Goal: Task Accomplishment & Management: Manage account settings

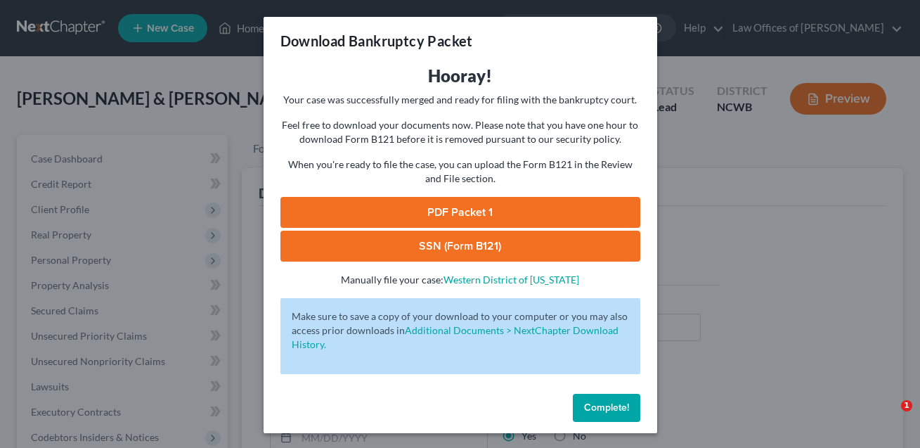
click at [617, 412] on span "Complete!" at bounding box center [606, 408] width 45 height 12
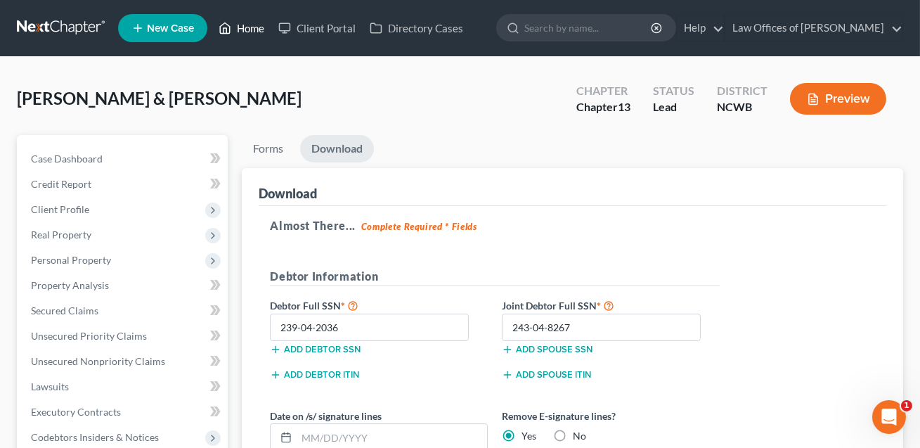
click at [255, 30] on link "Home" at bounding box center [242, 27] width 60 height 25
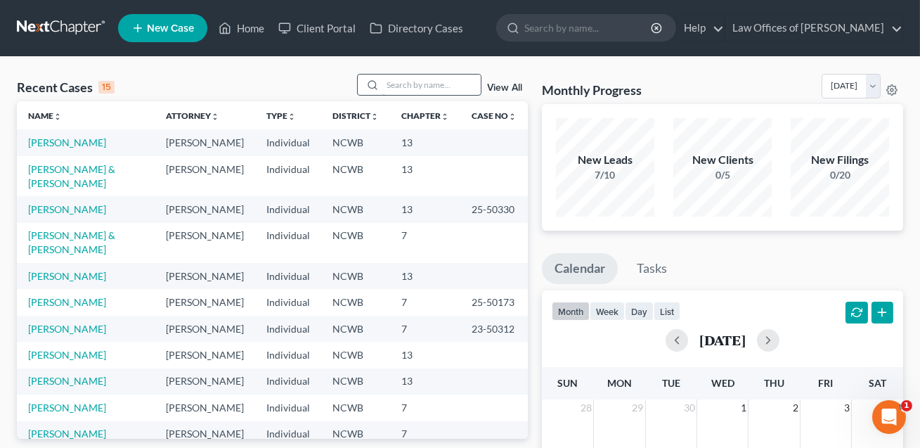
click at [399, 94] on input "search" at bounding box center [432, 85] width 98 height 20
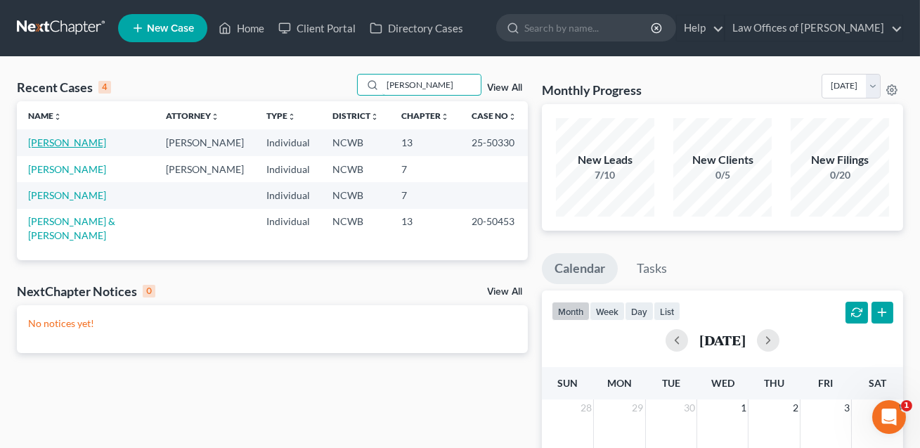
type input "[PERSON_NAME]"
click at [88, 143] on link "[PERSON_NAME]" at bounding box center [67, 142] width 78 height 12
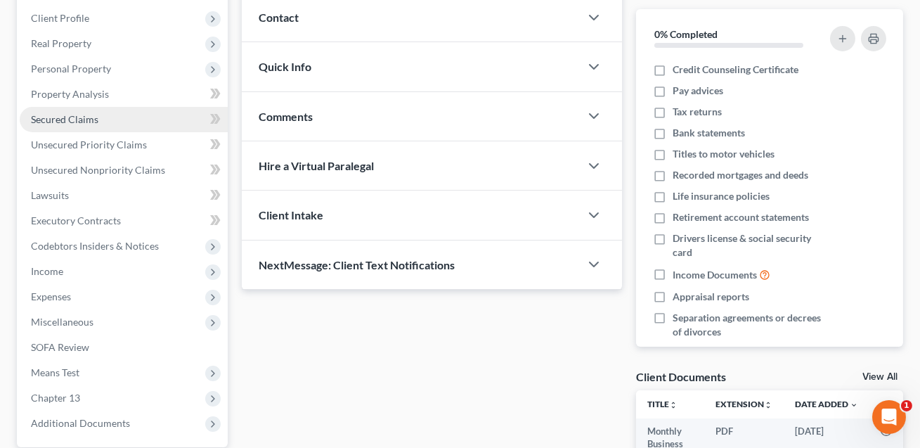
scroll to position [246, 0]
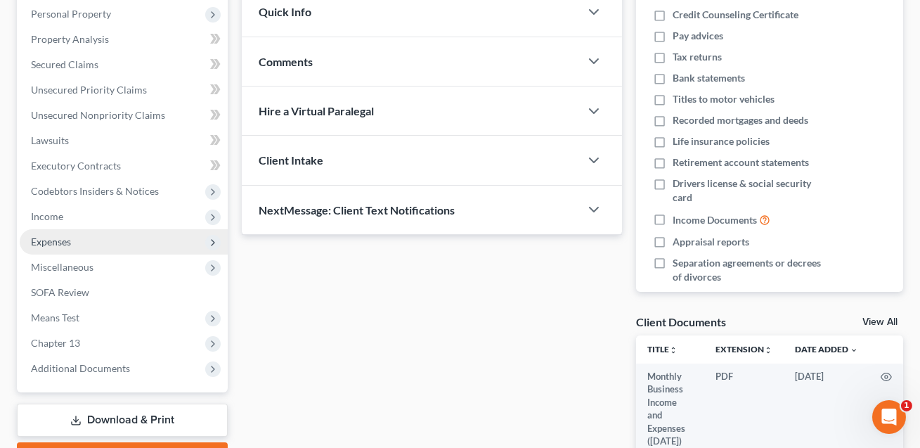
click at [58, 243] on span "Expenses" at bounding box center [51, 242] width 40 height 12
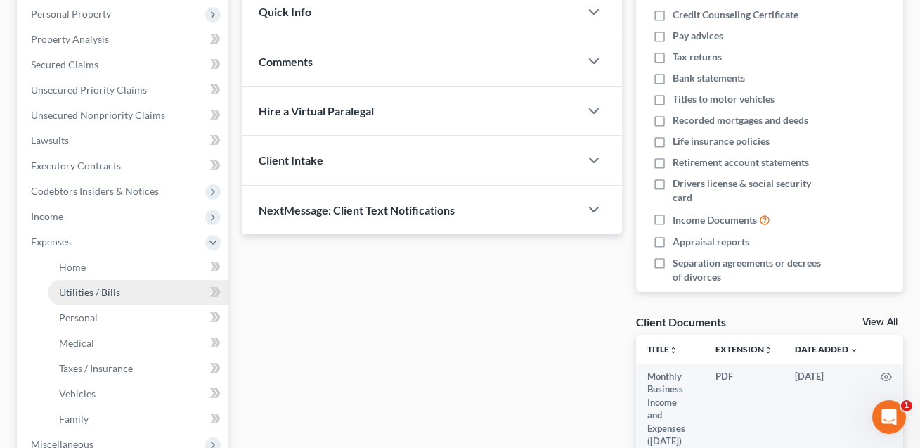
click at [84, 288] on span "Utilities / Bills" at bounding box center [89, 292] width 61 height 12
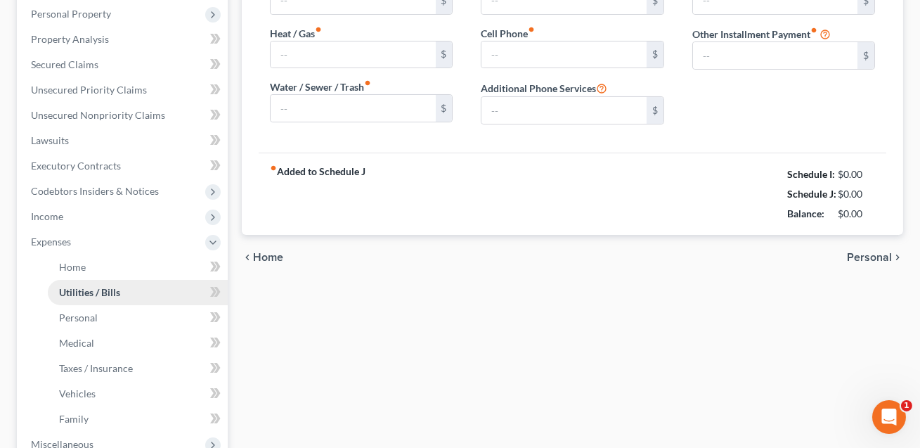
type input "202.00"
type input "0.00"
type input "20.00"
type input "185.00"
type input "0.00"
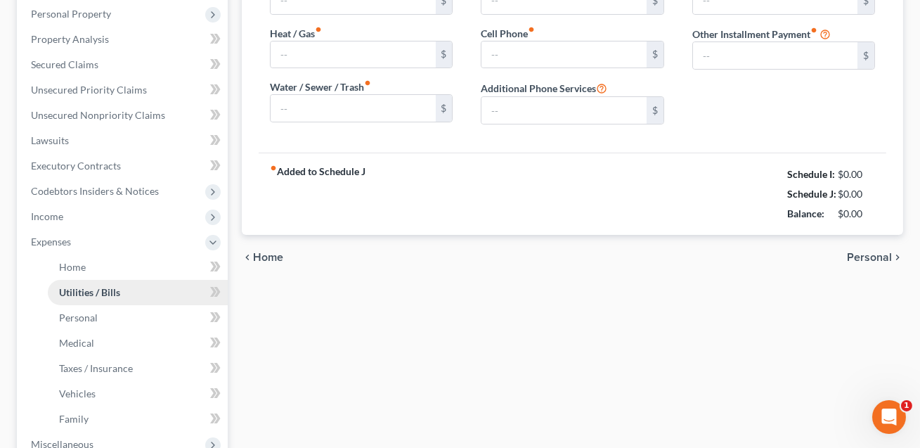
type input "22.91"
type input "Security"
type input "0.00"
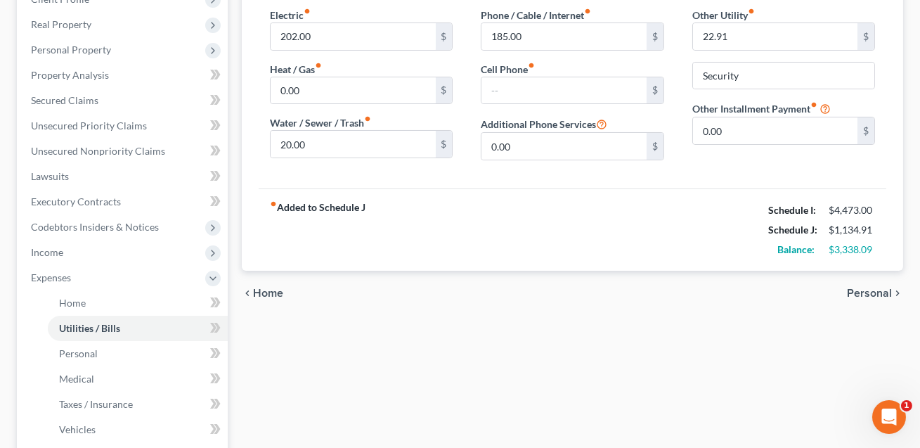
scroll to position [265, 0]
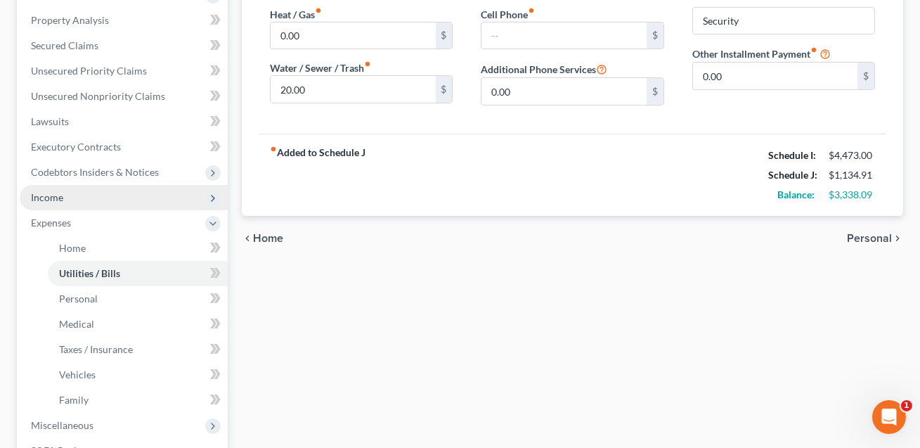
click at [72, 202] on span "Income" at bounding box center [124, 197] width 208 height 25
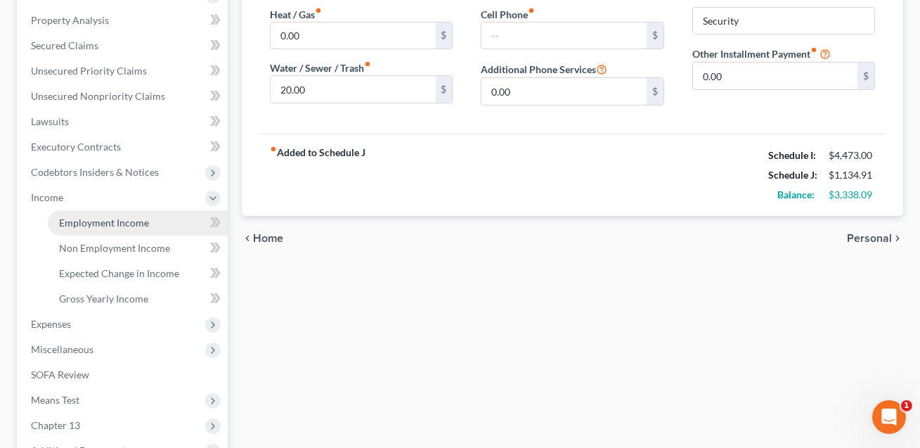
click at [81, 226] on span "Employment Income" at bounding box center [104, 223] width 90 height 12
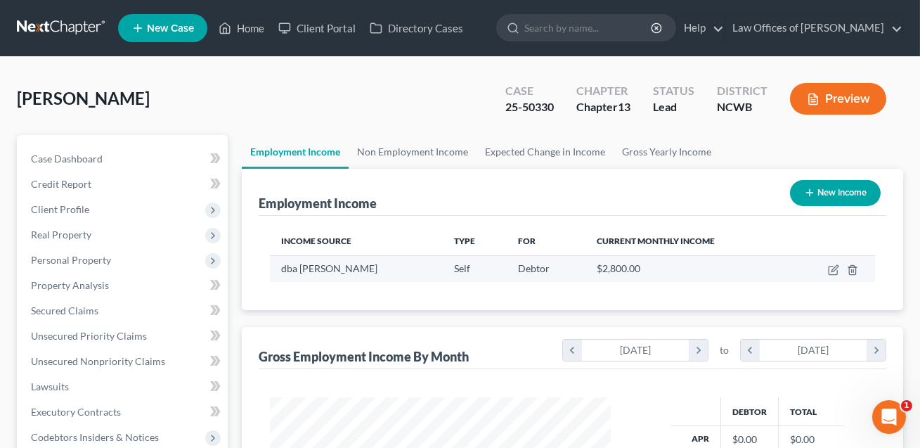
scroll to position [252, 369]
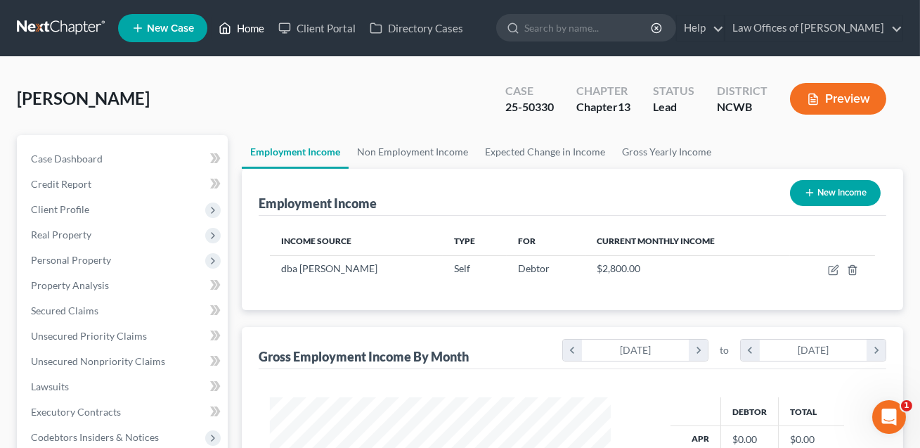
click at [252, 27] on link "Home" at bounding box center [242, 27] width 60 height 25
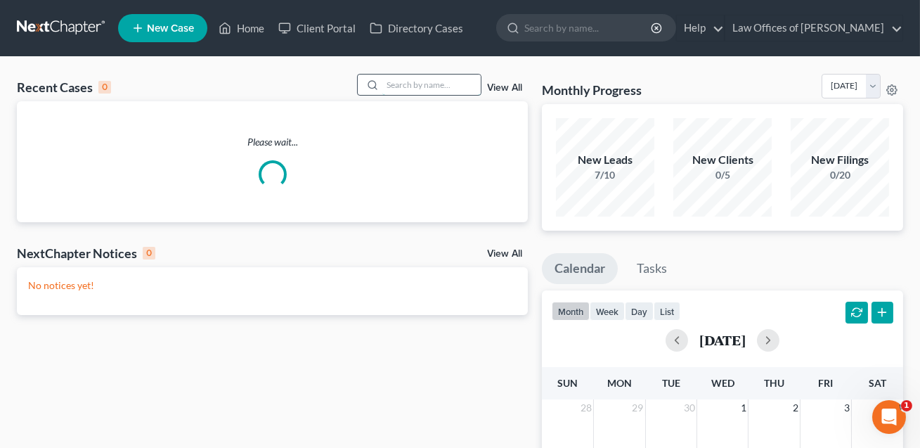
click at [406, 88] on input "search" at bounding box center [432, 85] width 98 height 20
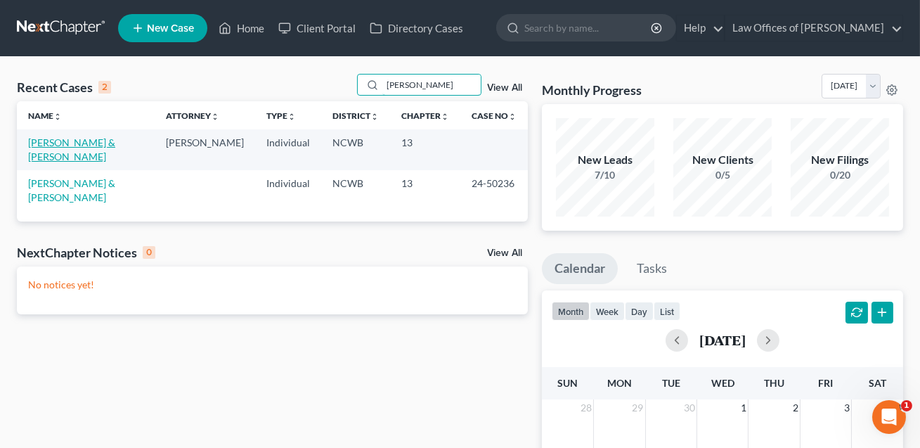
type input "[PERSON_NAME]"
click at [61, 152] on link "[PERSON_NAME] & [PERSON_NAME]" at bounding box center [71, 149] width 87 height 26
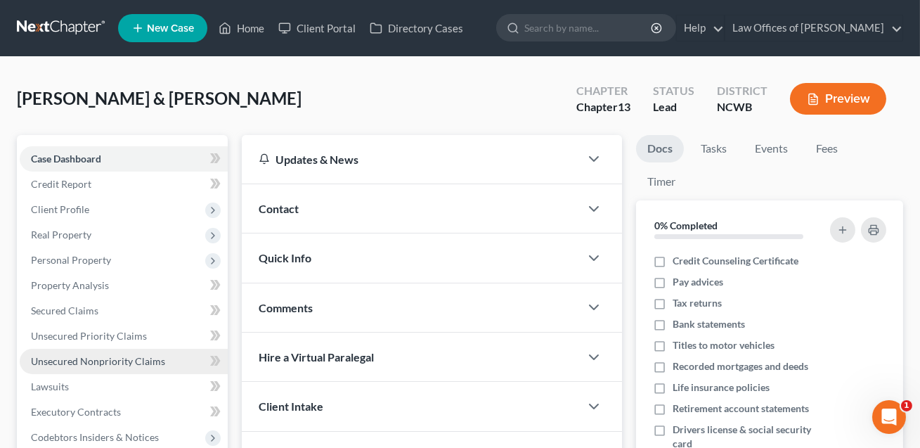
click at [93, 361] on span "Unsecured Nonpriority Claims" at bounding box center [98, 361] width 134 height 12
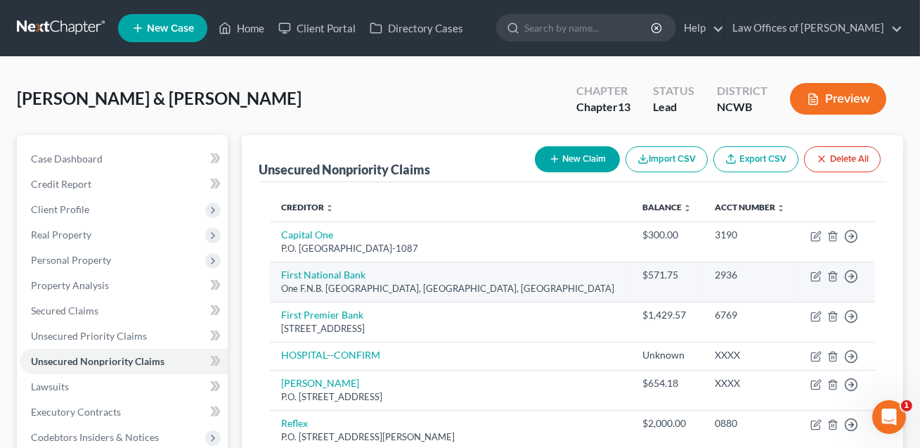
scroll to position [58, 0]
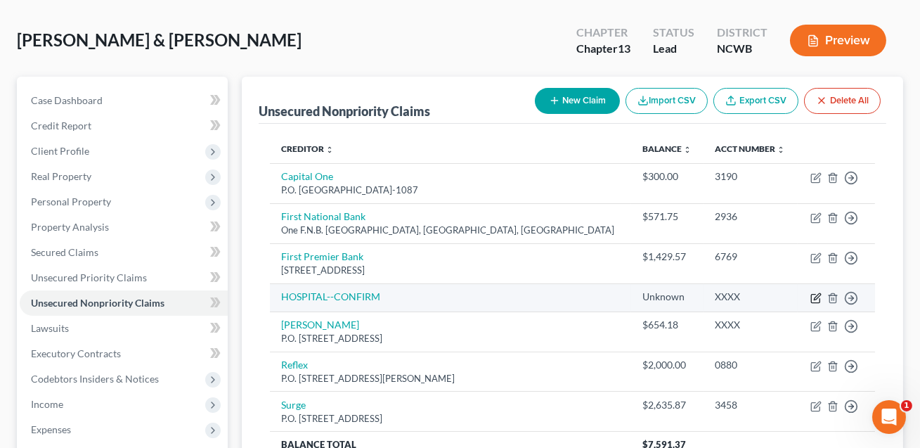
click at [818, 297] on icon "button" at bounding box center [817, 296] width 6 height 6
select select "1"
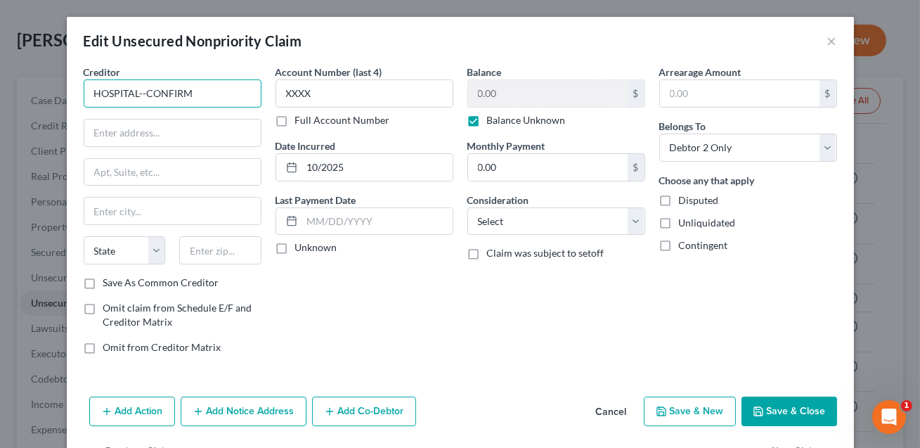
drag, startPoint x: 200, startPoint y: 94, endPoint x: 93, endPoint y: 91, distance: 107.6
click at [93, 91] on input "HOSPITAL--CONFIRM" at bounding box center [173, 93] width 178 height 28
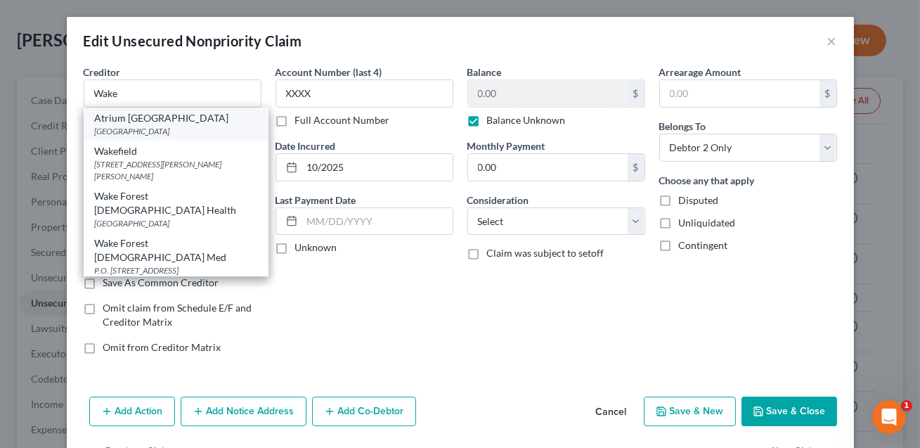
click at [115, 125] on div "[GEOGRAPHIC_DATA]" at bounding box center [176, 131] width 162 height 12
type input "Atrium [GEOGRAPHIC_DATA]"
type input "[GEOGRAPHIC_DATA]"
type input "[PERSON_NAME]"
select select "28"
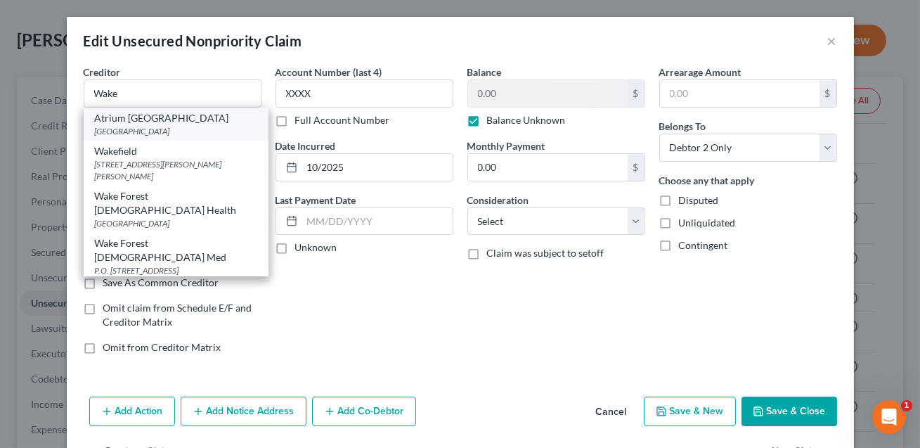
type input "27157"
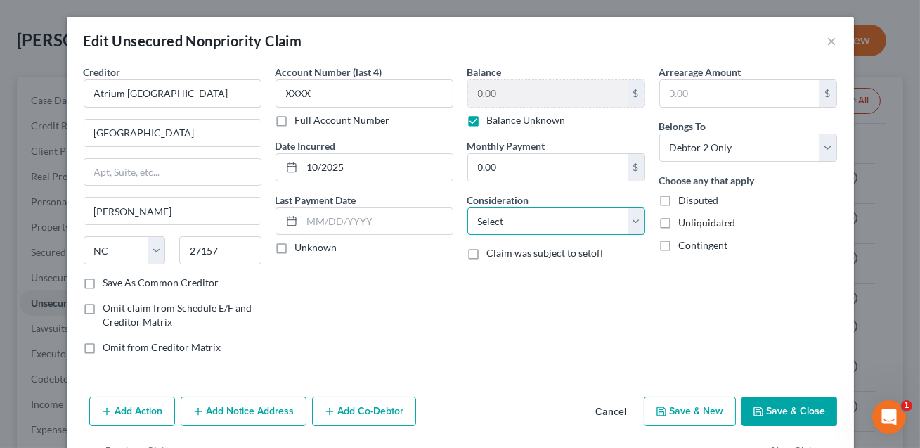
click at [494, 220] on select "Select Cable / Satellite Services Collection Agency Credit Card Debt Debt Couns…" at bounding box center [557, 221] width 178 height 28
select select "9"
click at [776, 408] on button "Save & Close" at bounding box center [790, 412] width 96 height 30
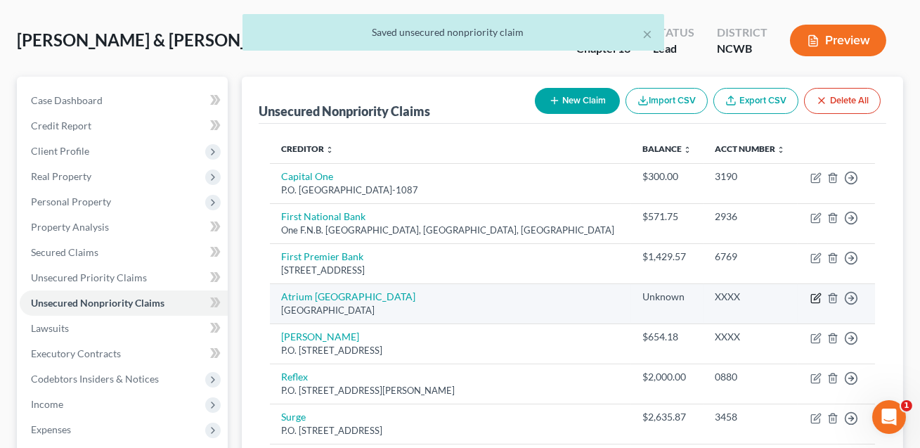
click at [820, 296] on icon "button" at bounding box center [816, 298] width 11 height 11
select select "28"
select select "9"
select select "1"
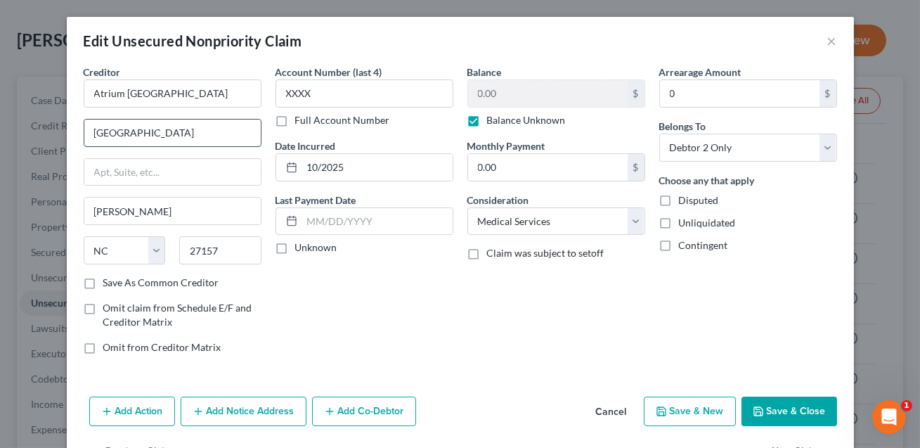
click at [94, 131] on input "[GEOGRAPHIC_DATA]" at bounding box center [172, 133] width 176 height 27
type input "[STREET_ADDRESS]"
click at [797, 407] on button "Save & Close" at bounding box center [790, 412] width 96 height 30
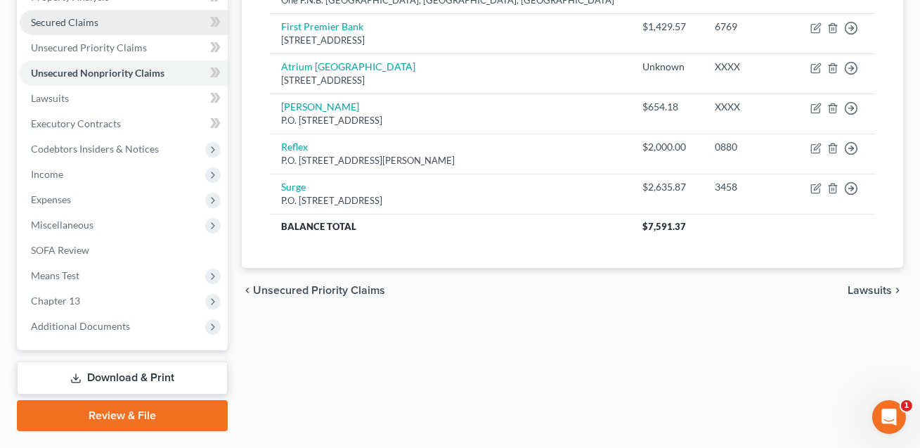
scroll to position [323, 0]
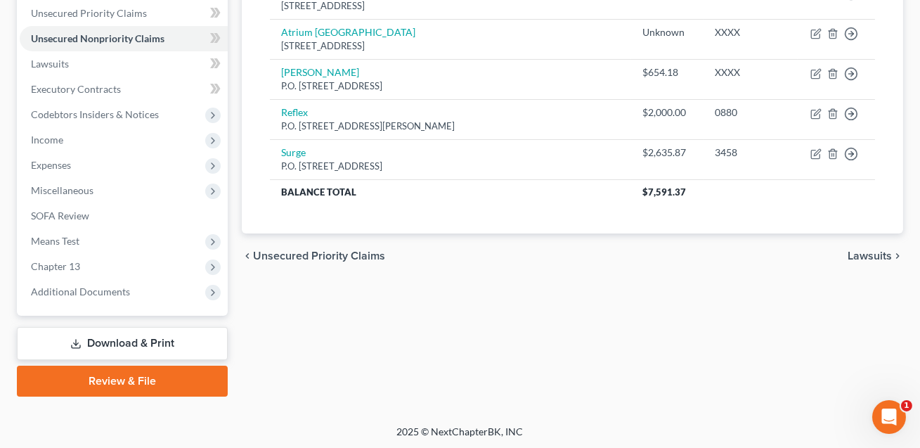
click at [154, 343] on link "Download & Print" at bounding box center [122, 343] width 211 height 33
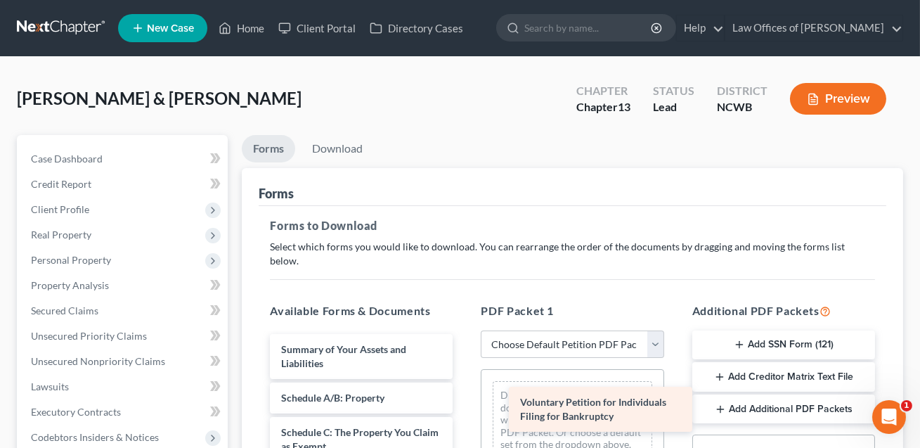
drag, startPoint x: 377, startPoint y: 341, endPoint x: 641, endPoint y: 414, distance: 274.3
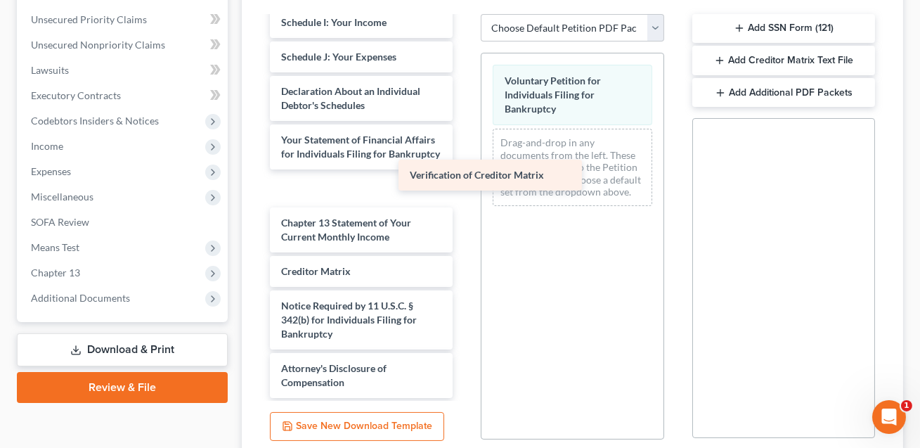
scroll to position [288, 0]
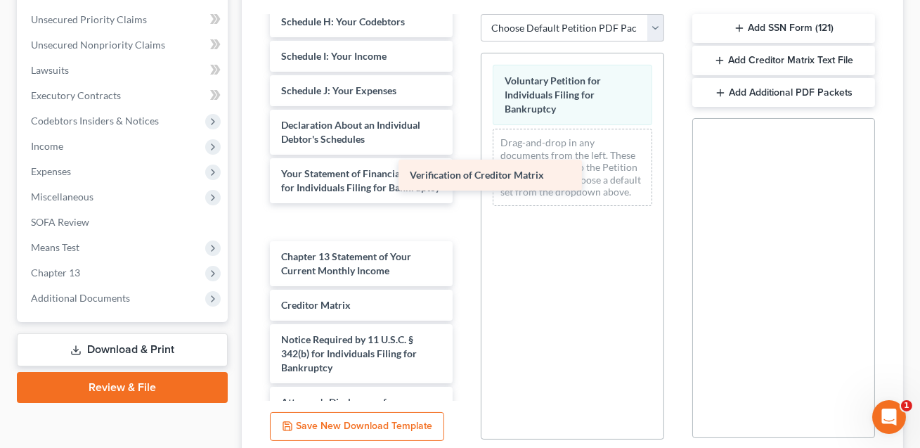
drag, startPoint x: 352, startPoint y: 253, endPoint x: 503, endPoint y: 155, distance: 180.0
click at [464, 155] on div "Verification of Creditor Matrix Summary of Your Assets and Liabilities Schedule…" at bounding box center [361, 80] width 205 height 702
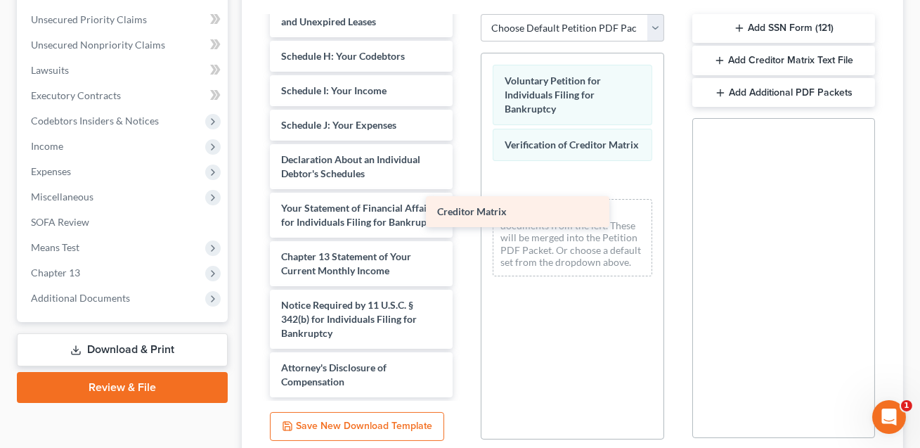
scroll to position [253, 0]
drag, startPoint x: 336, startPoint y: 261, endPoint x: 561, endPoint y: 185, distance: 237.5
click at [464, 185] on div "Creditor Matrix Summary of Your Assets and Liabilities Schedule A/B: Property S…" at bounding box center [361, 81] width 205 height 634
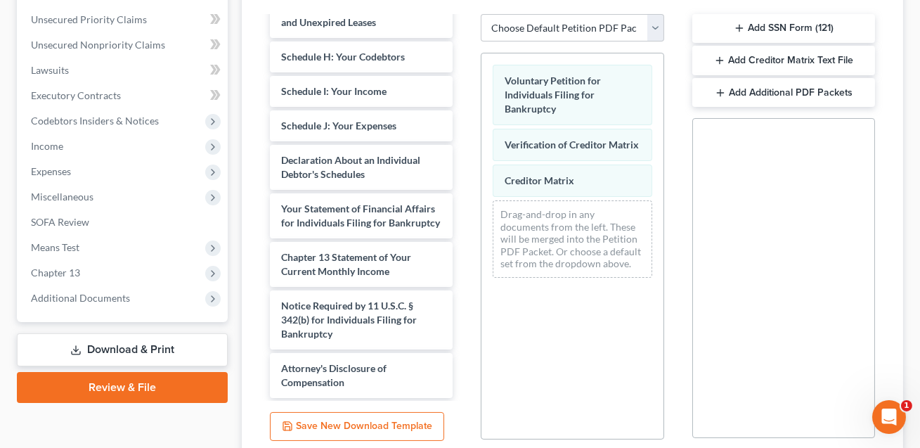
click at [745, 47] on button "Add Creditor Matrix Text File" at bounding box center [784, 61] width 183 height 30
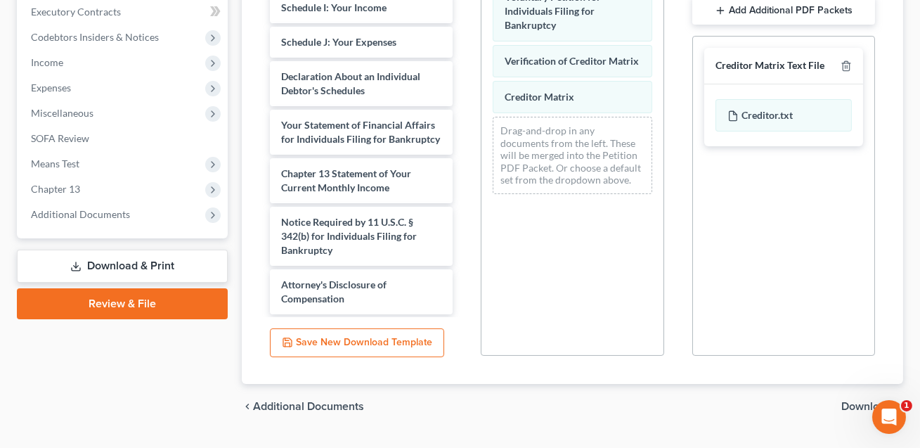
scroll to position [419, 0]
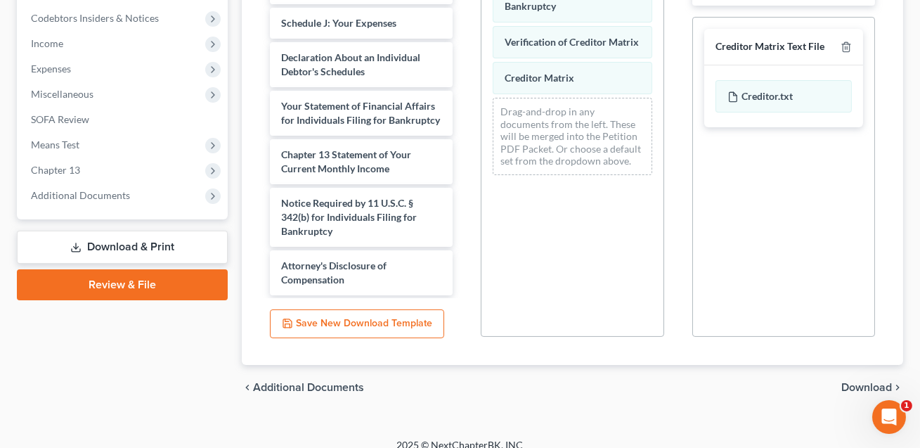
click at [857, 382] on span "Download" at bounding box center [867, 387] width 51 height 11
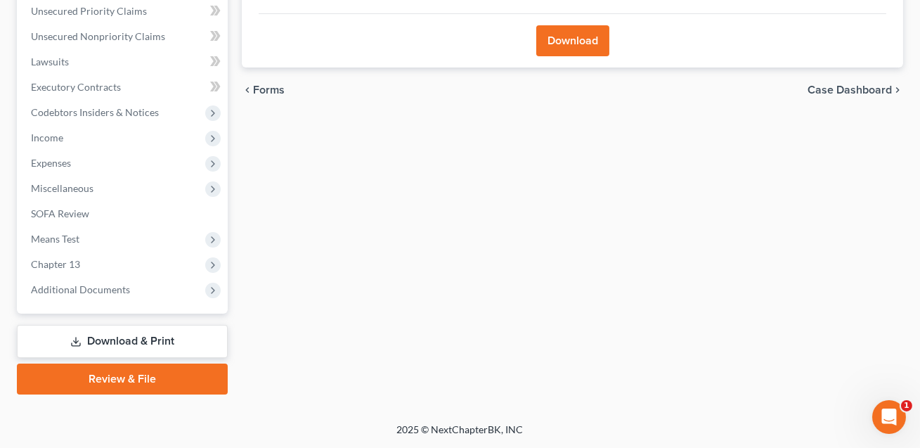
scroll to position [323, 0]
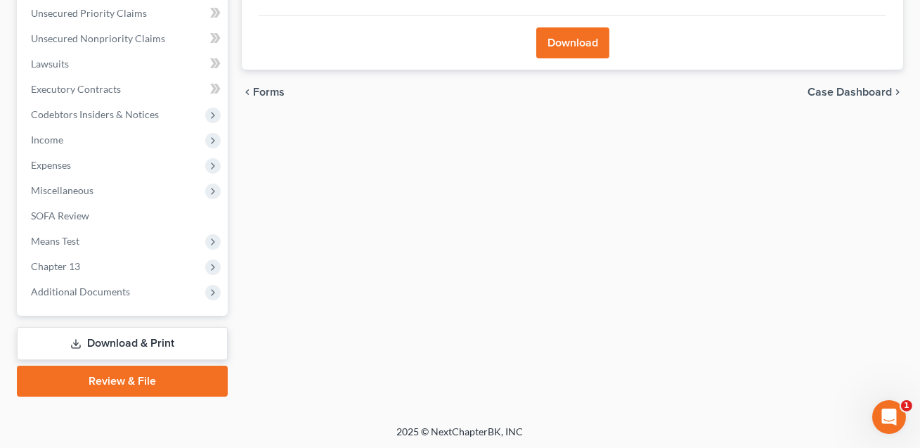
click at [578, 53] on button "Download" at bounding box center [573, 42] width 73 height 31
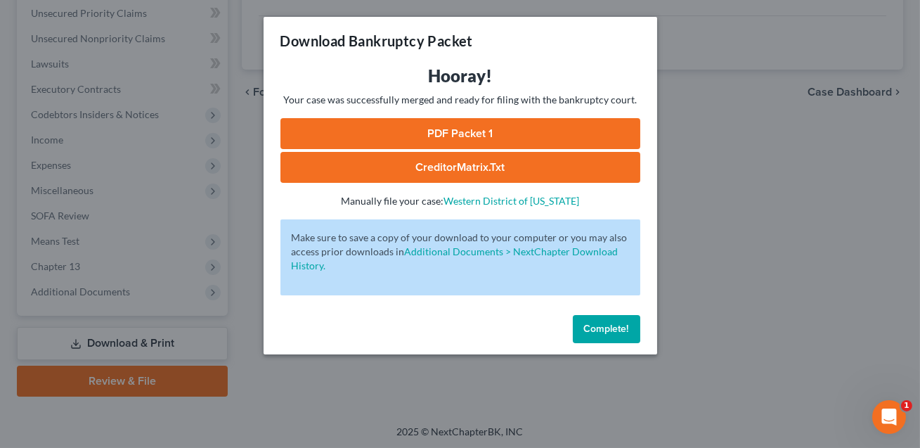
click at [470, 172] on link "CreditorMatrix.txt" at bounding box center [461, 167] width 360 height 31
click at [477, 136] on link "PDF Packet 1" at bounding box center [461, 133] width 360 height 31
